Goal: Information Seeking & Learning: Learn about a topic

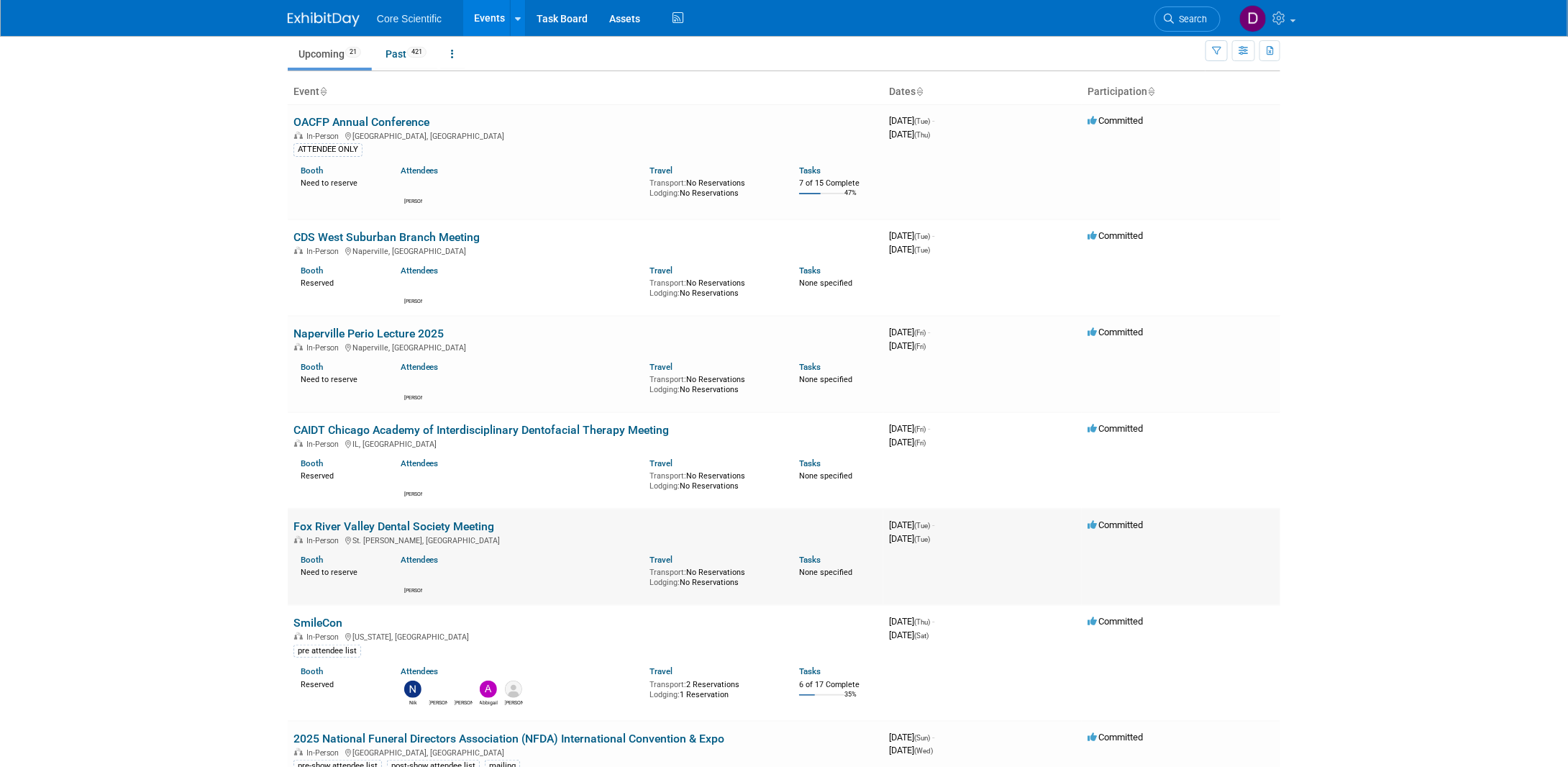
scroll to position [72, 0]
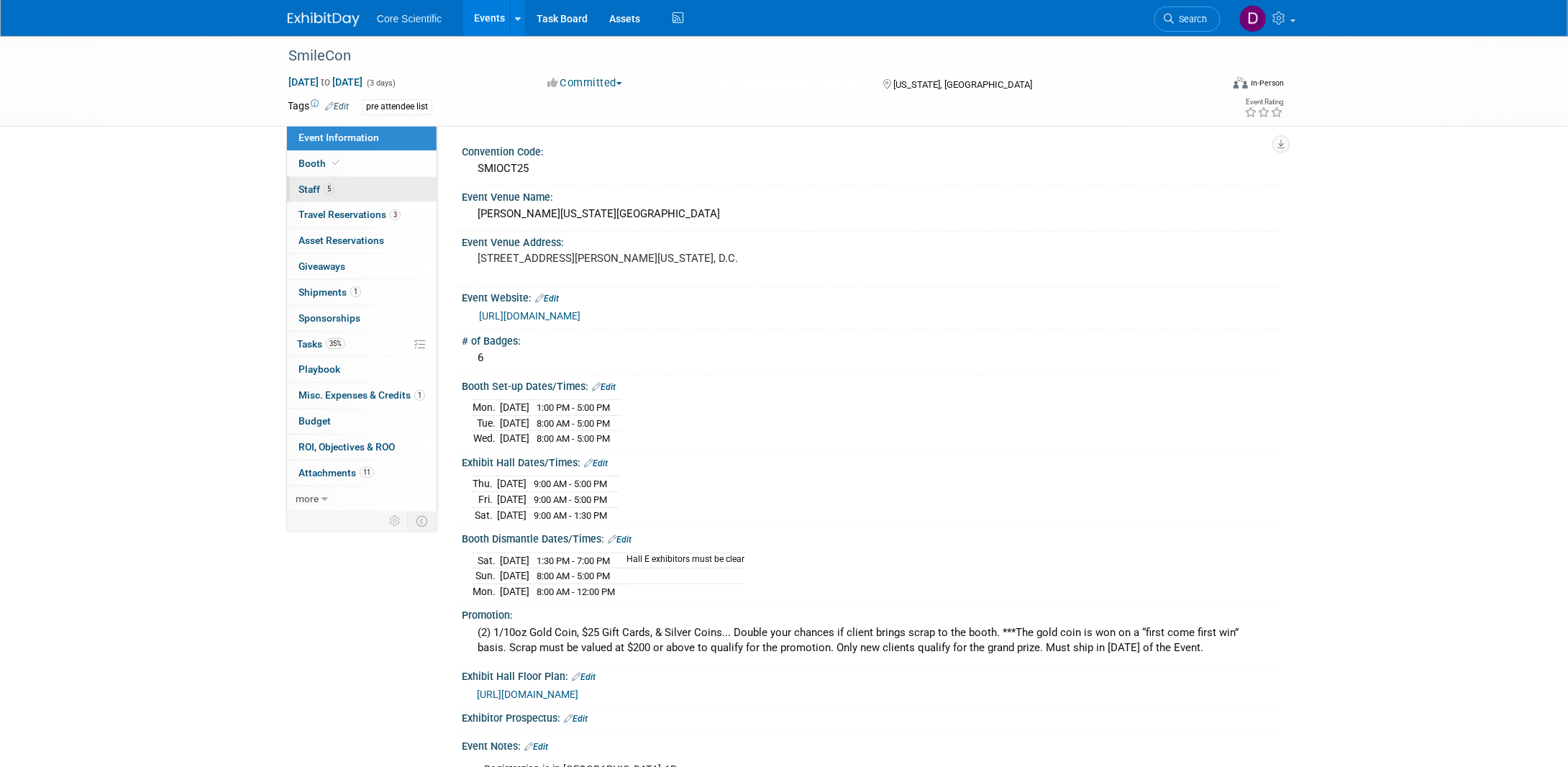
click at [317, 193] on span "Staff 5" at bounding box center [317, 189] width 36 height 12
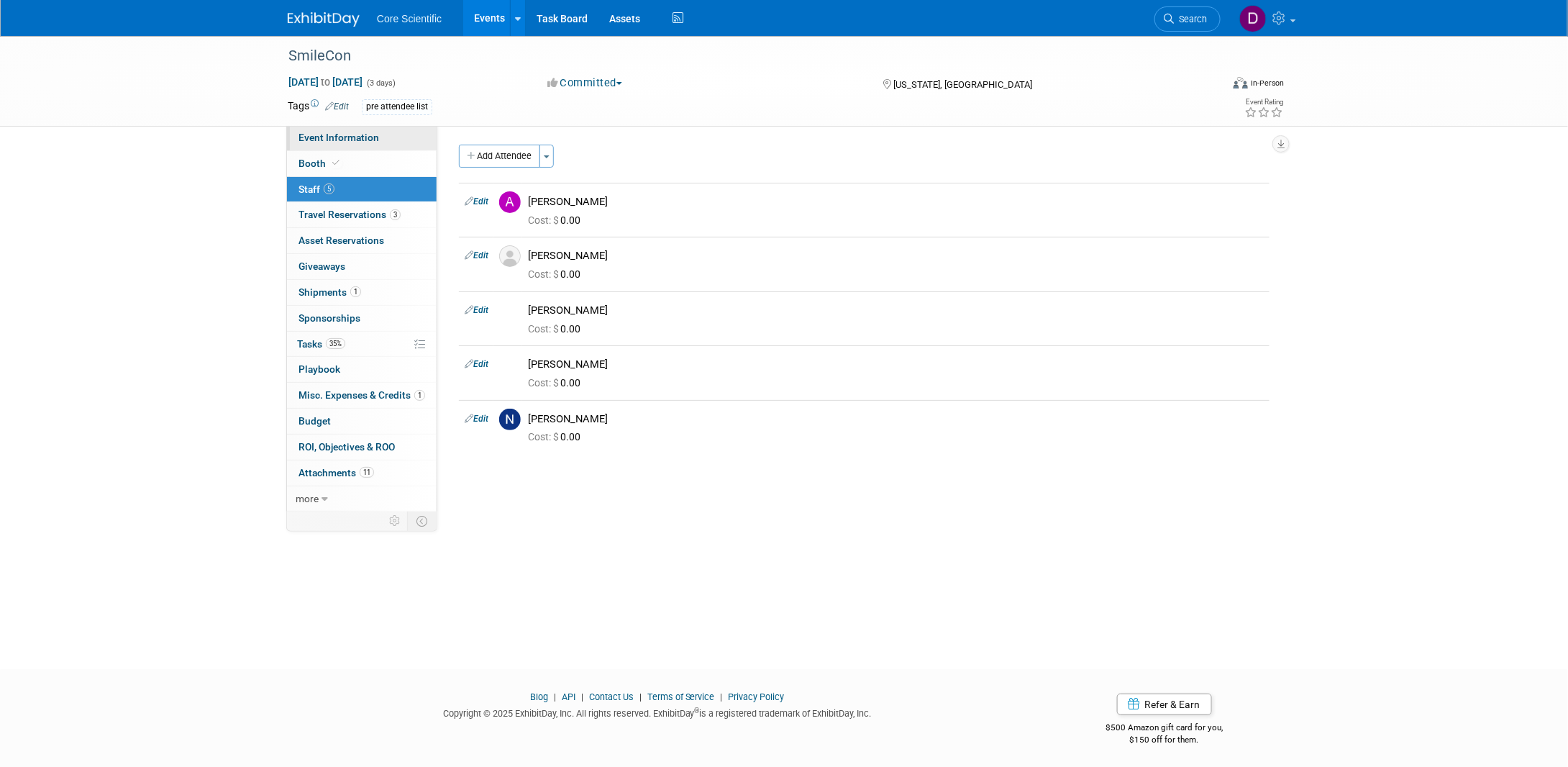
click at [336, 145] on link "Event Information" at bounding box center [362, 137] width 149 height 25
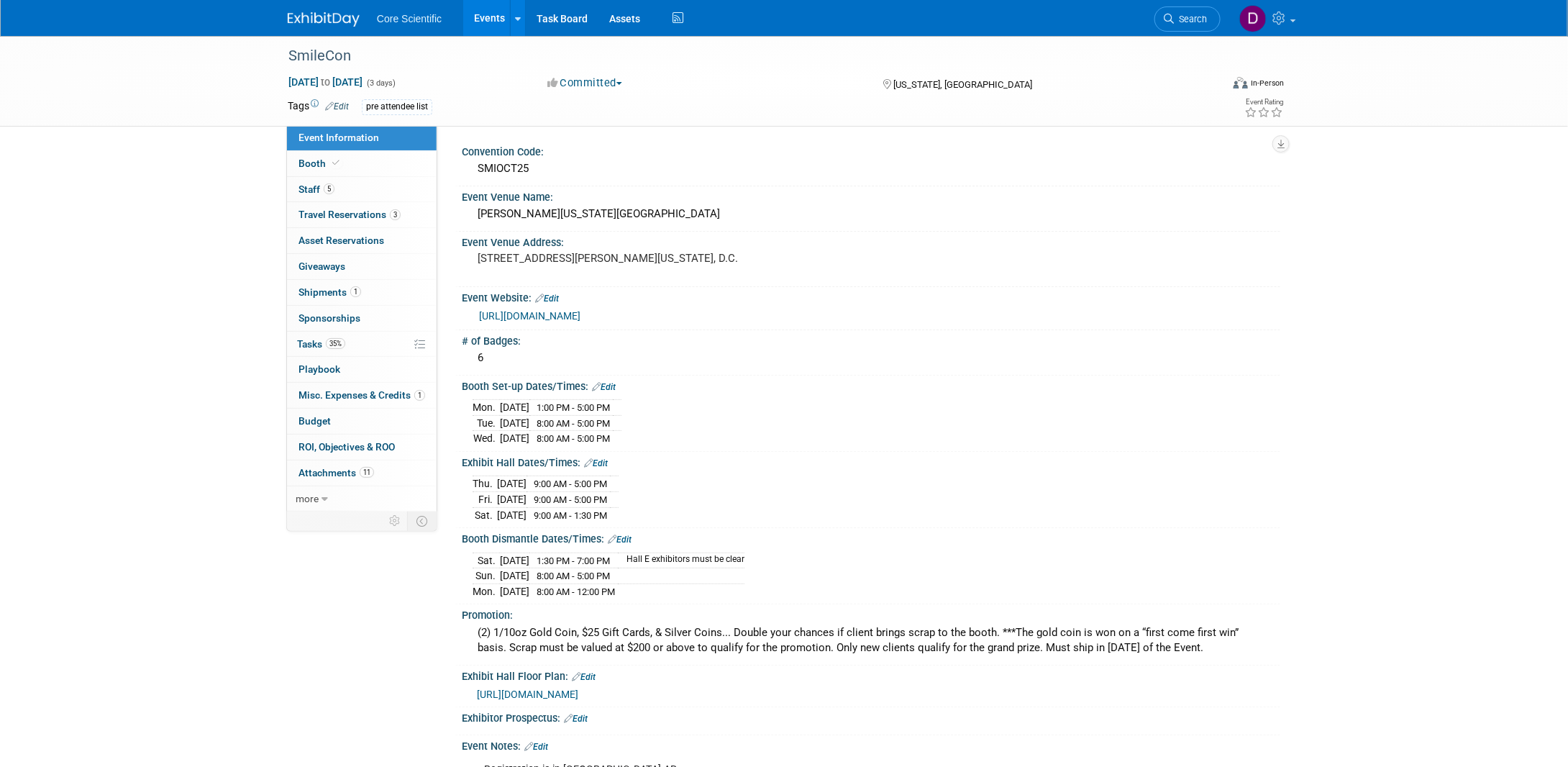
click at [347, 27] on img at bounding box center [324, 19] width 72 height 14
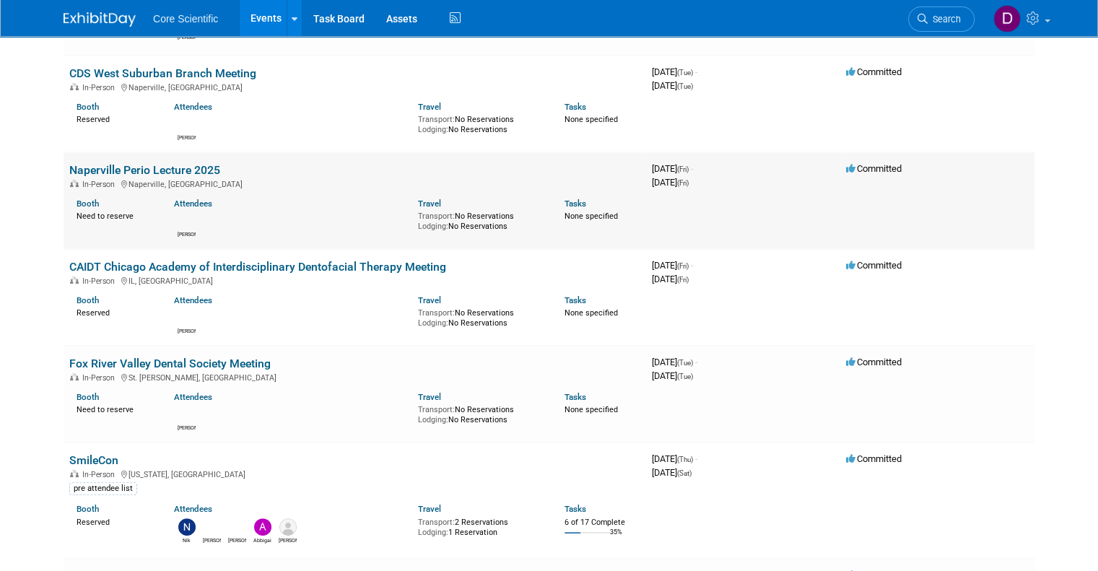
scroll to position [289, 0]
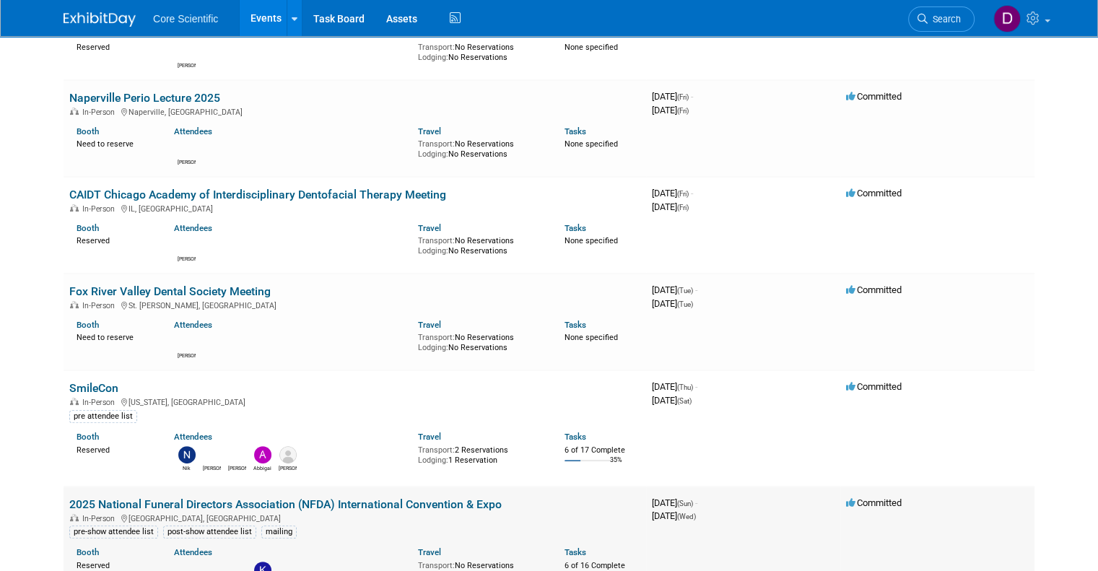
click at [208, 504] on link "2025 National Funeral Directors Association (NFDA) International Convention & E…" at bounding box center [285, 505] width 433 height 14
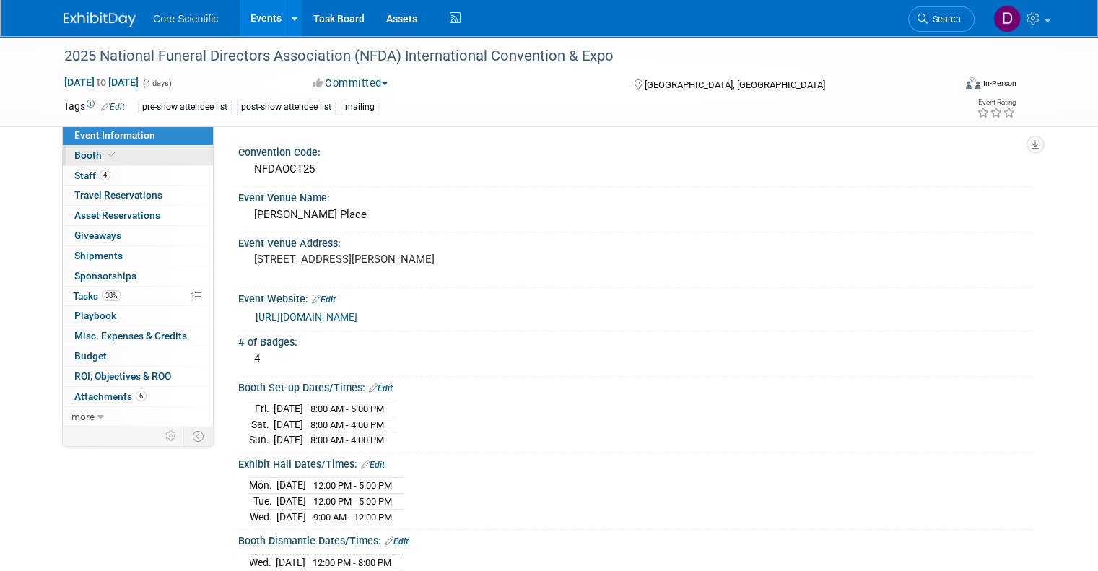
click at [76, 155] on span "Booth" at bounding box center [96, 155] width 44 height 12
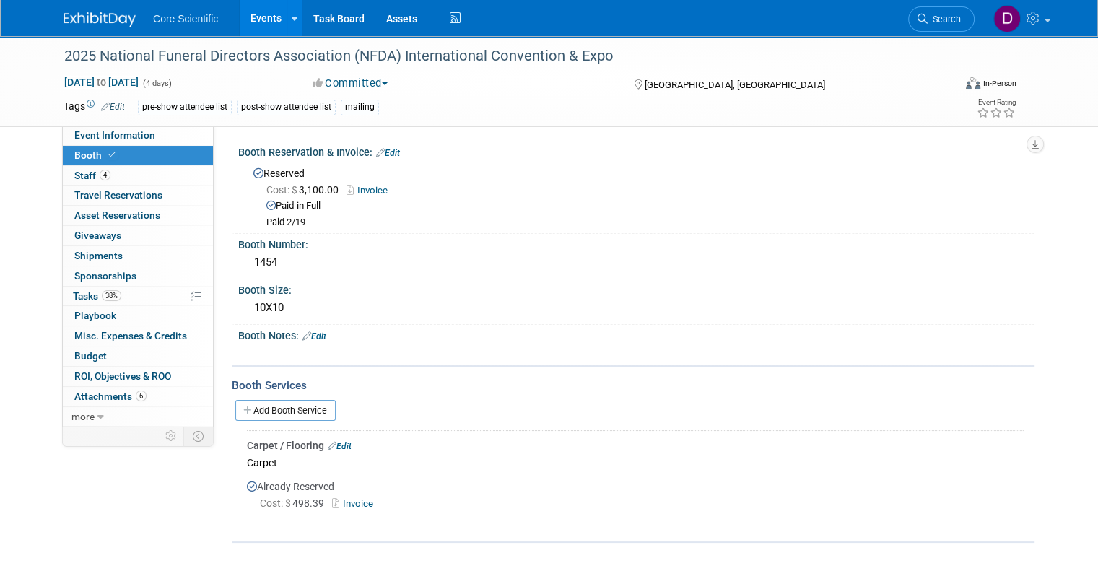
click at [75, 25] on img at bounding box center [100, 19] width 72 height 14
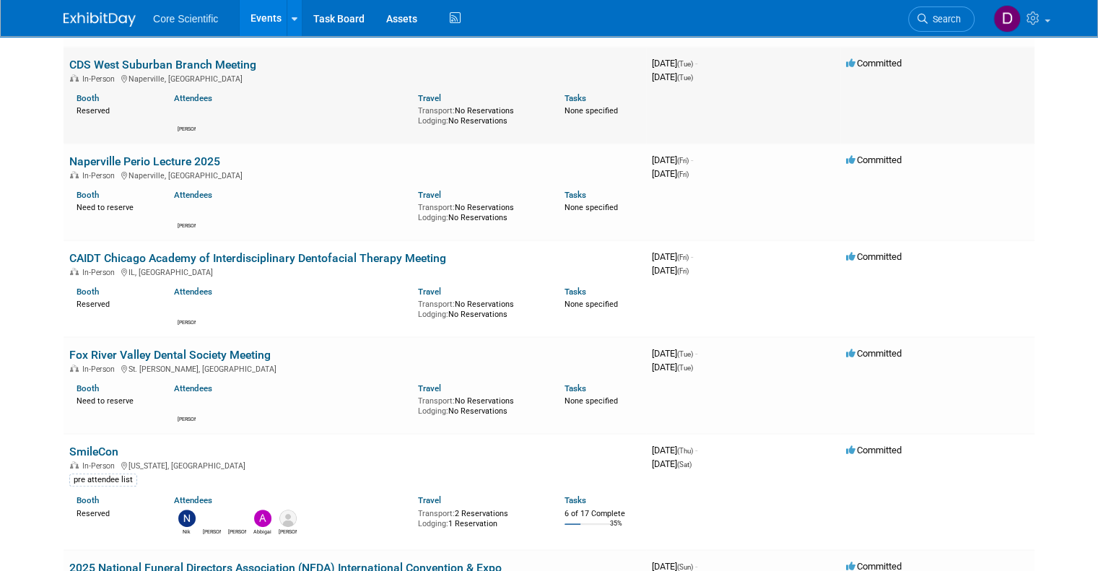
scroll to position [289, 0]
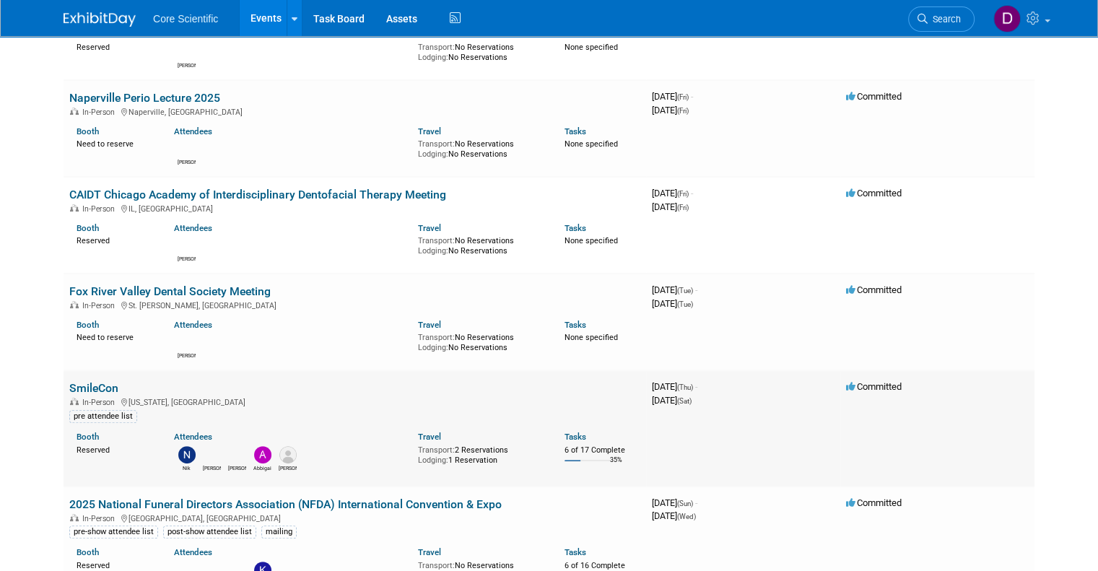
click at [86, 382] on link "SmileCon" at bounding box center [93, 388] width 49 height 14
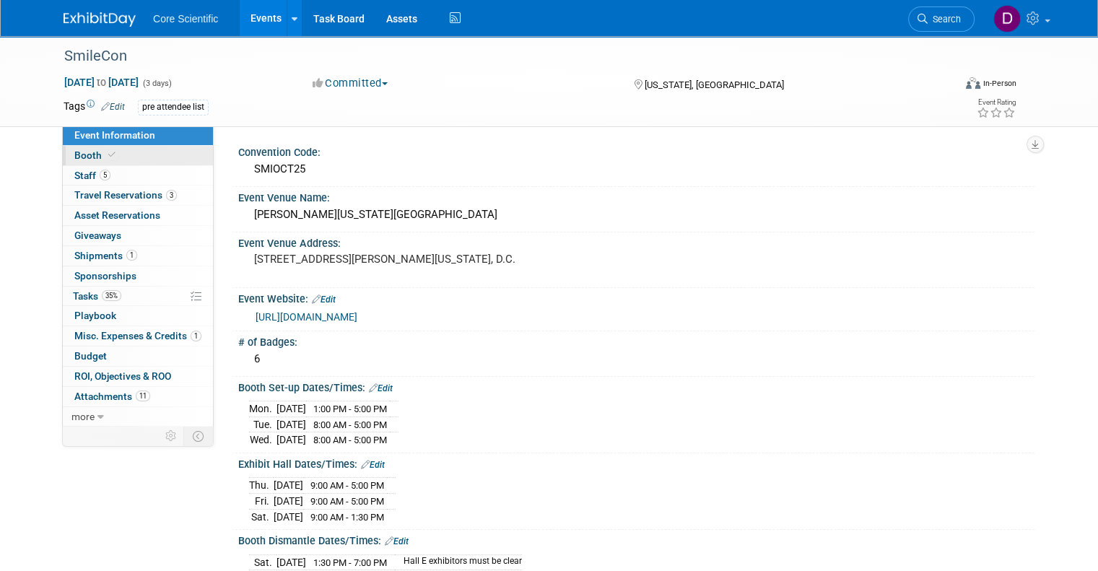
click at [75, 158] on span "Booth" at bounding box center [96, 155] width 44 height 12
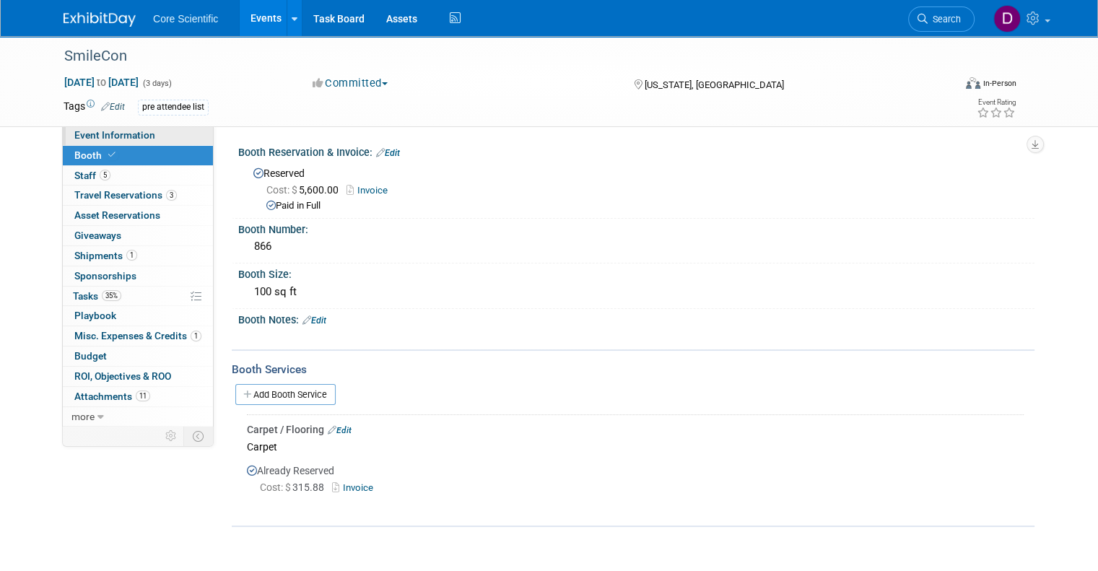
click at [77, 129] on span "Event Information" at bounding box center [114, 135] width 81 height 12
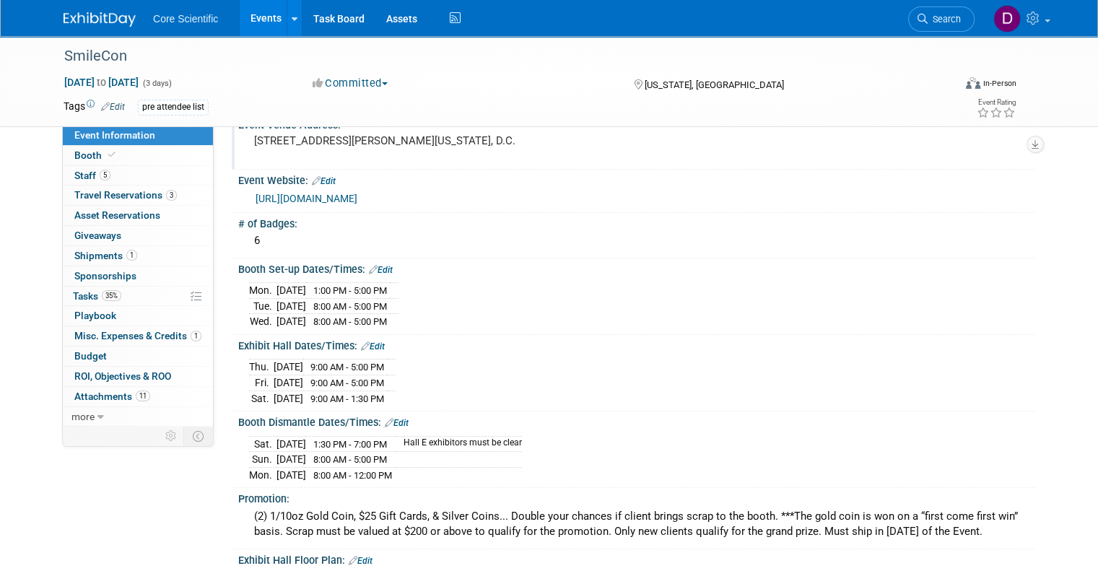
scroll to position [144, 0]
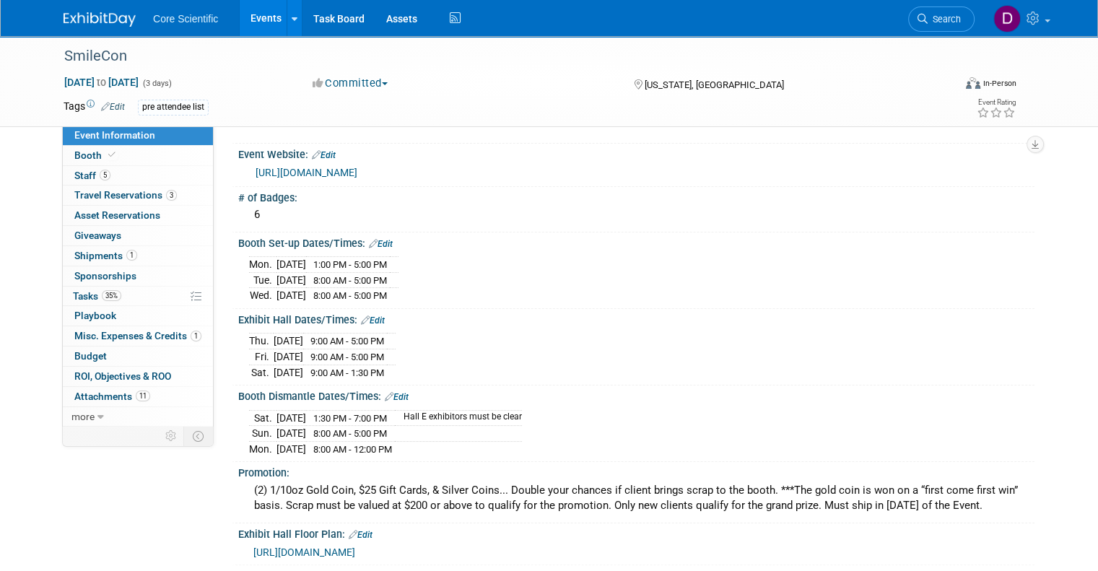
click at [247, 17] on link "Events" at bounding box center [266, 18] width 53 height 36
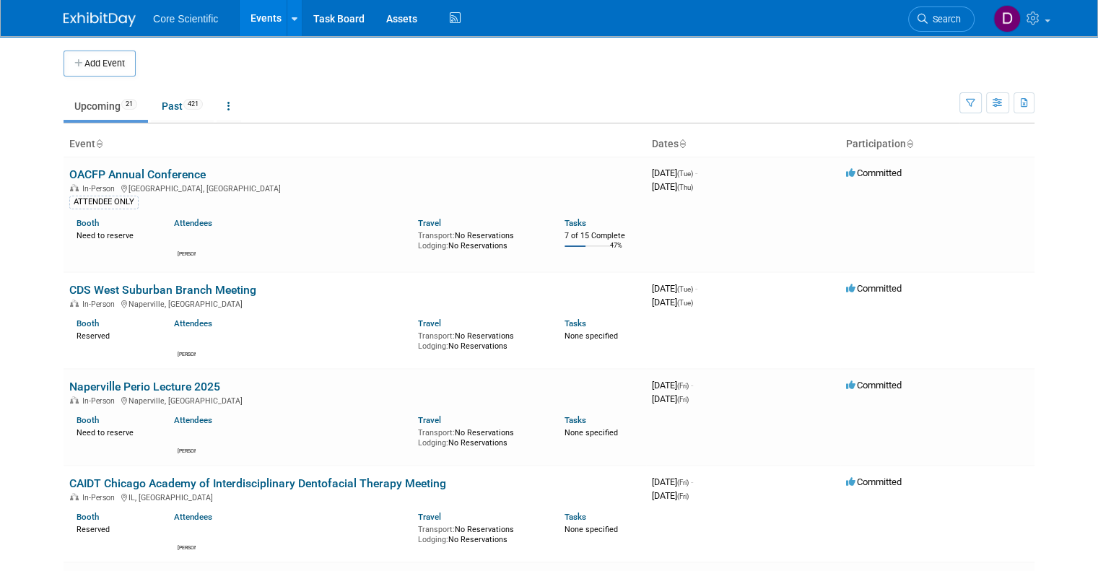
click at [72, 21] on img at bounding box center [100, 19] width 72 height 14
